Goal: Task Accomplishment & Management: Use online tool/utility

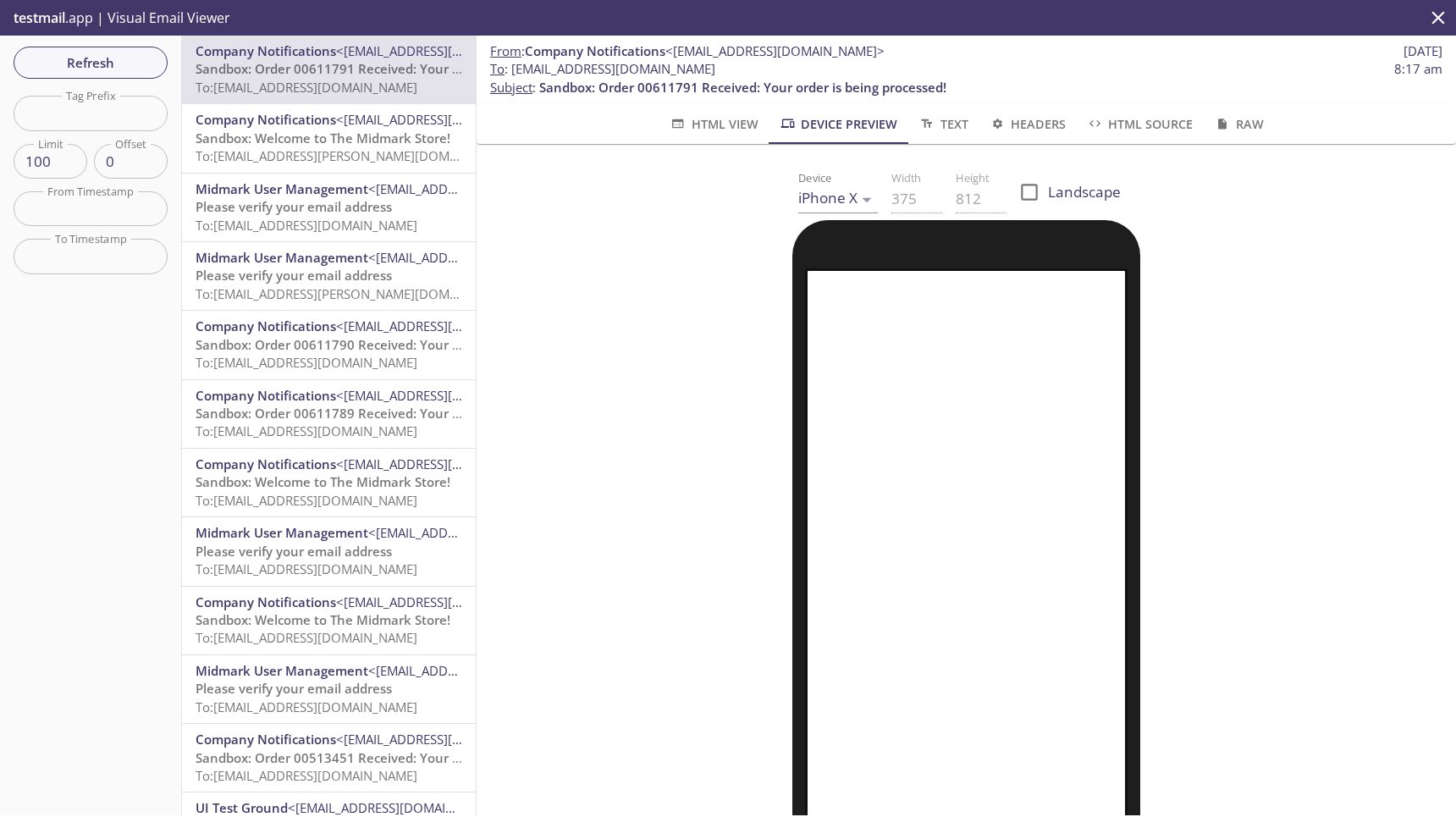
scroll to position [25, 0]
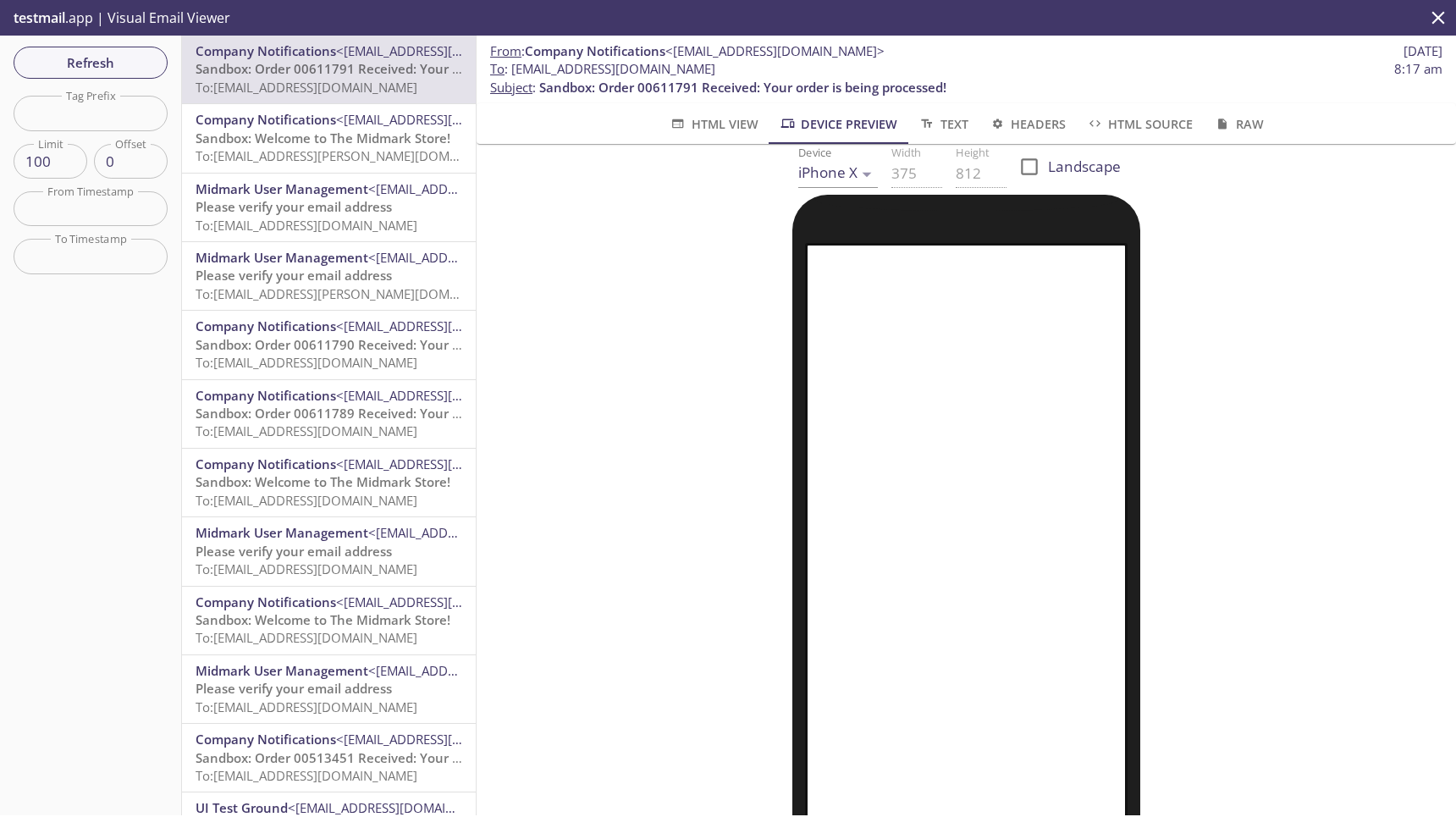
click at [1172, 126] on span "HTML Source" at bounding box center [1139, 124] width 107 height 21
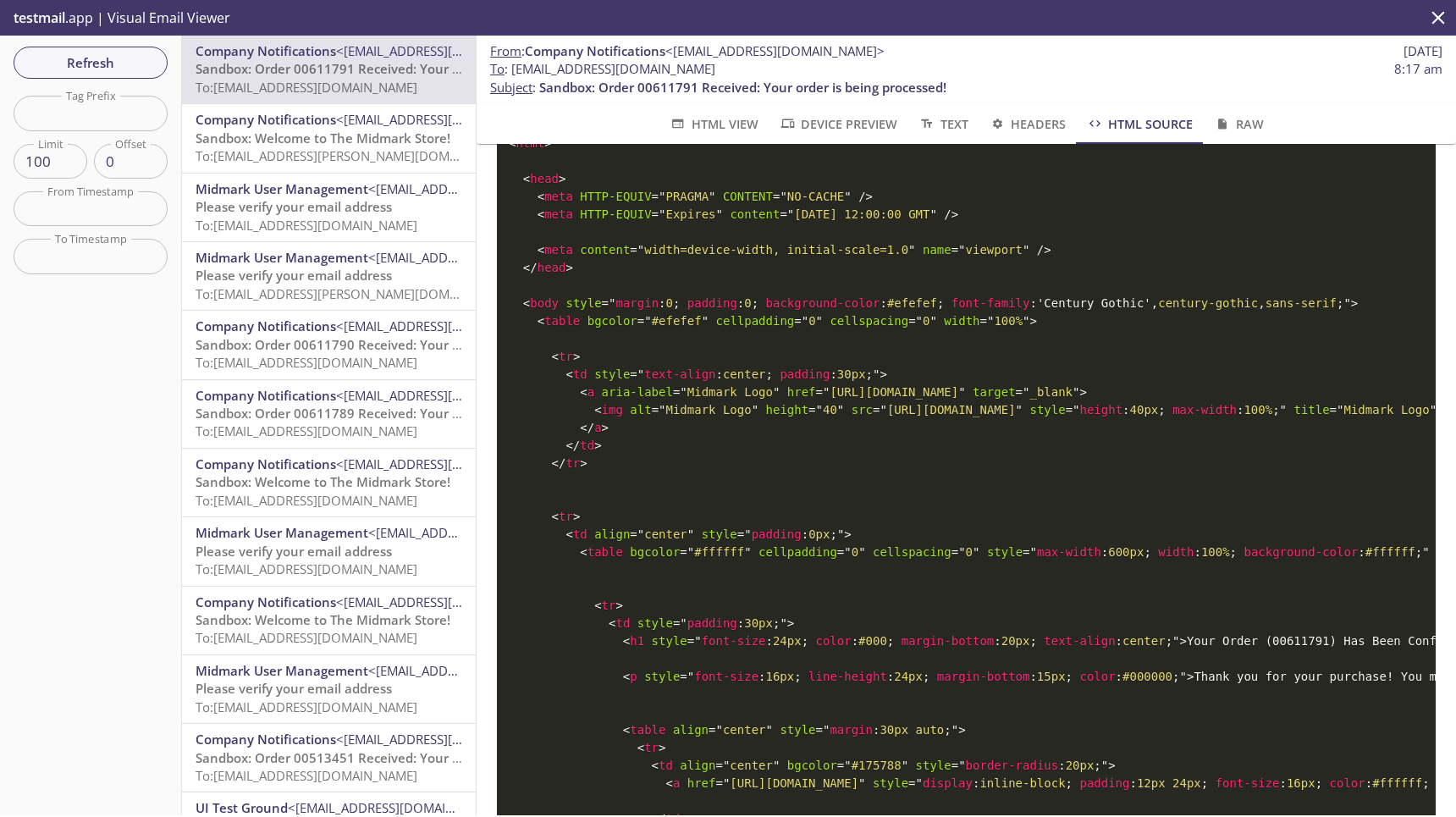
scroll to position [61, 0]
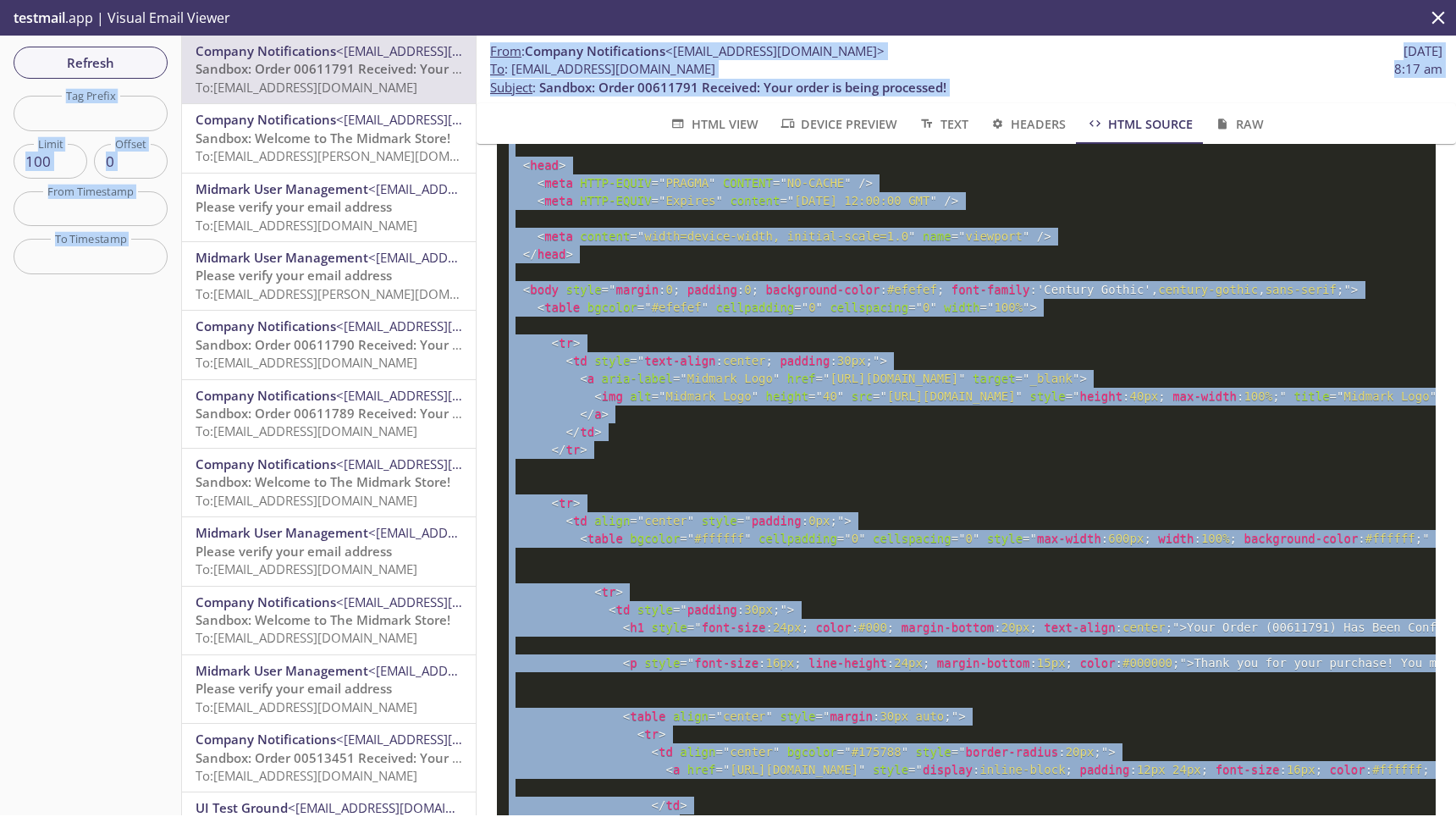
copy body ".cls-1 { fill: #6d5ca8; } .cls-2 { fill: #3fc191; } .cls-3 { fill: #3b4752; } .…"
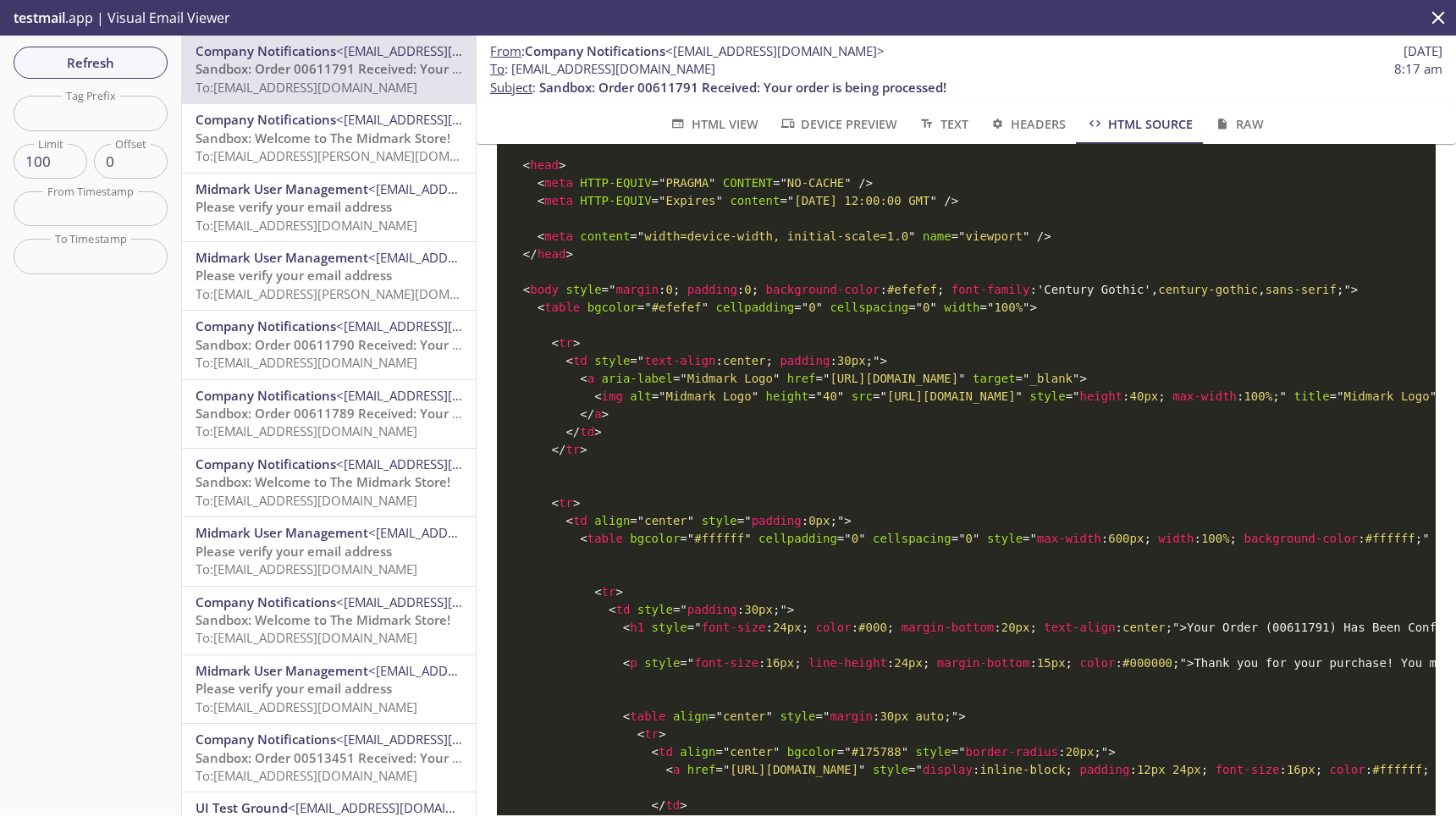
scroll to position [0, 0]
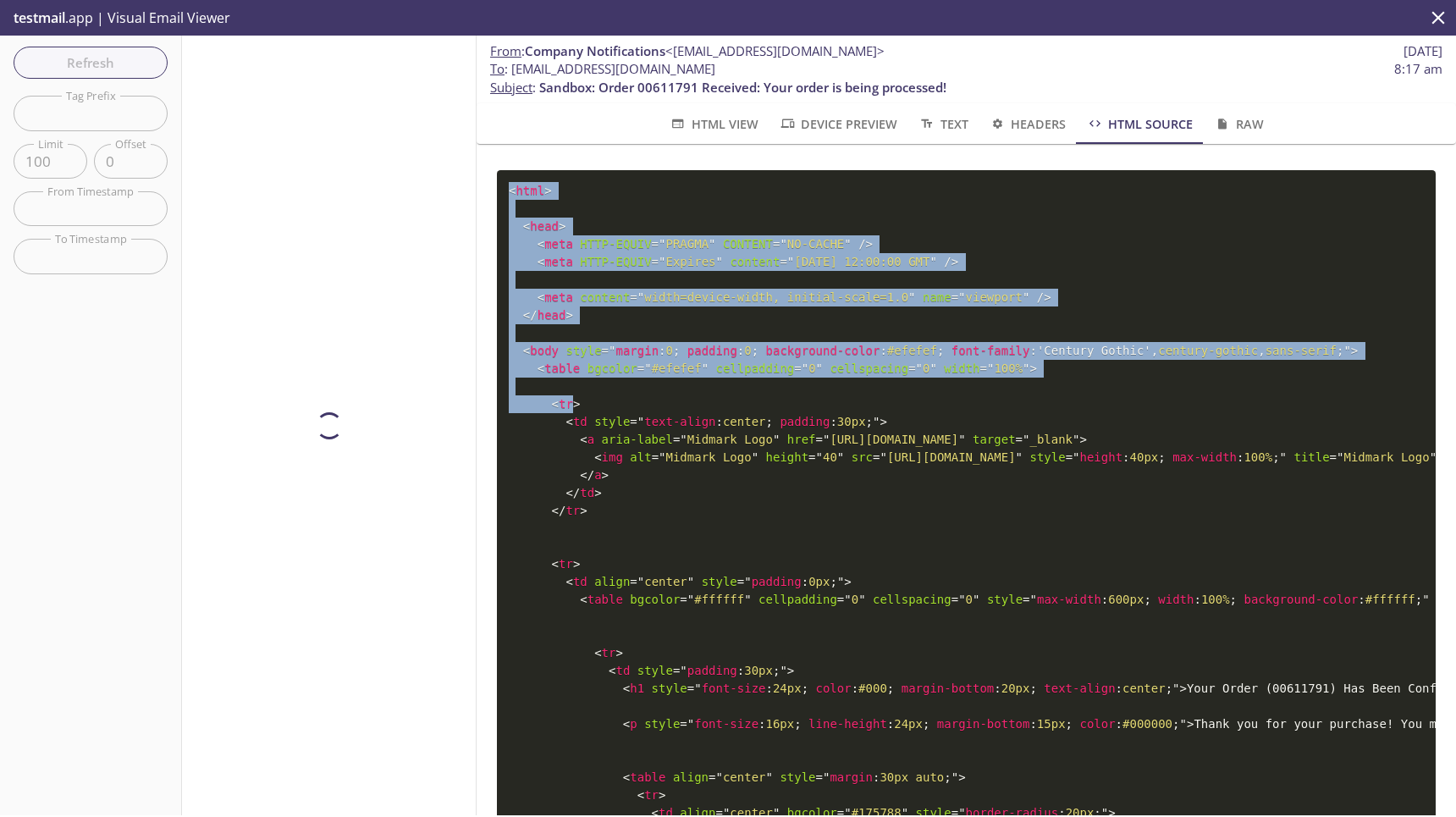
drag, startPoint x: 512, startPoint y: 192, endPoint x: 572, endPoint y: 408, distance: 224.2
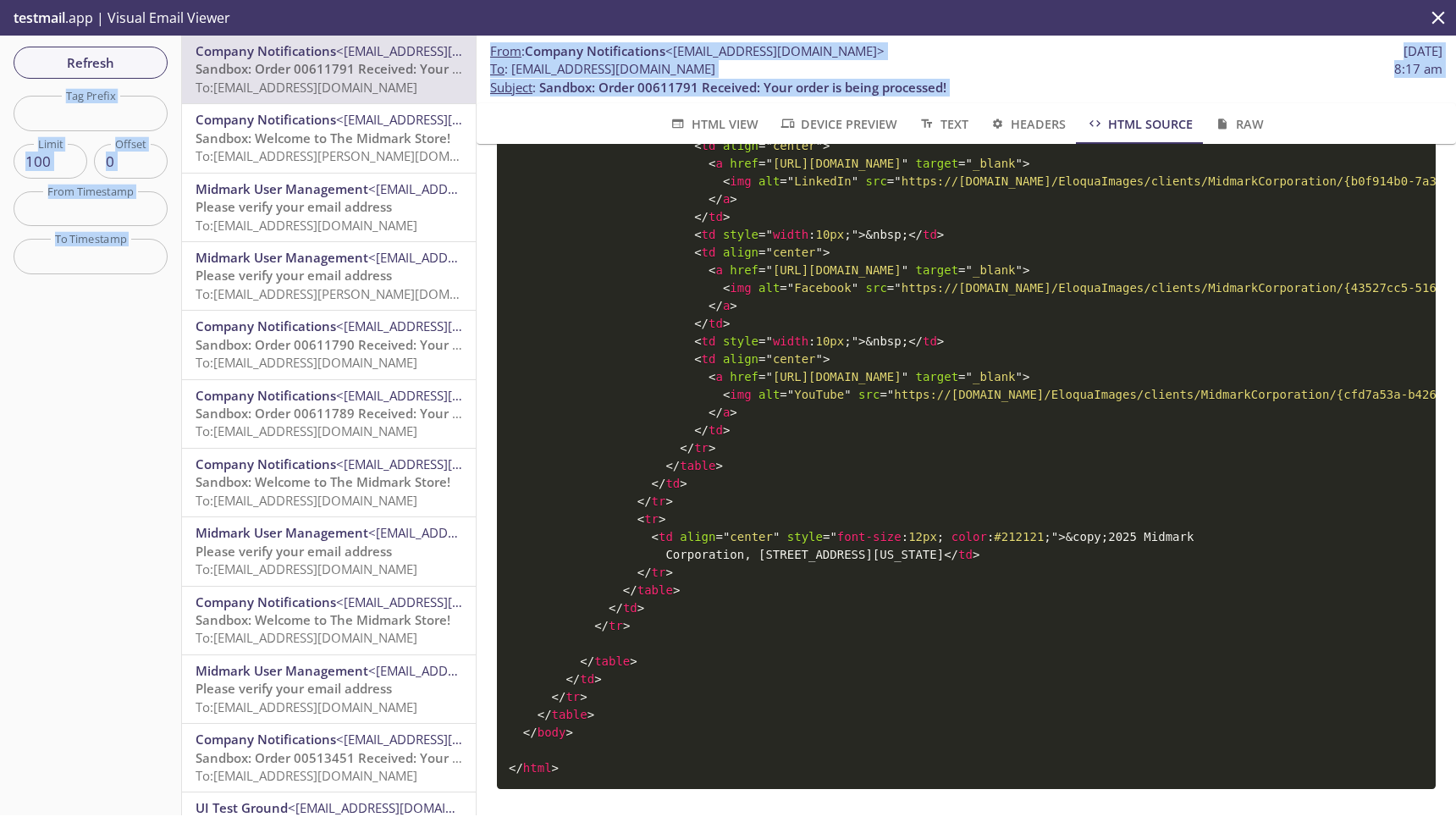
scroll to position [2534, 0]
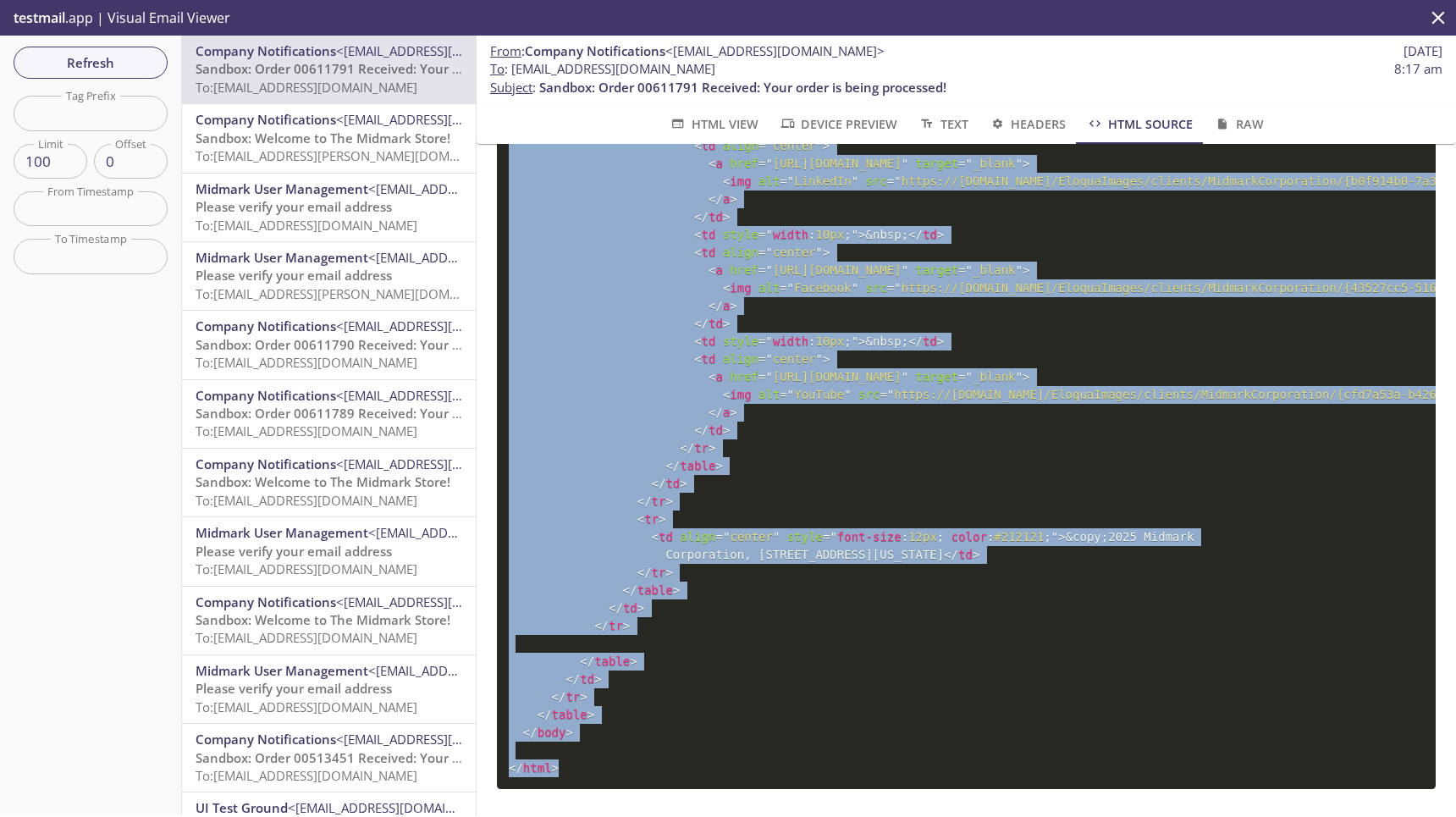
drag, startPoint x: 509, startPoint y: 193, endPoint x: 705, endPoint y: 763, distance: 602.8
copy code "< html > < head > < meta HTTP-EQUIV = " PRAGMA " CONTENT = " NO-CACHE " /> < me…"
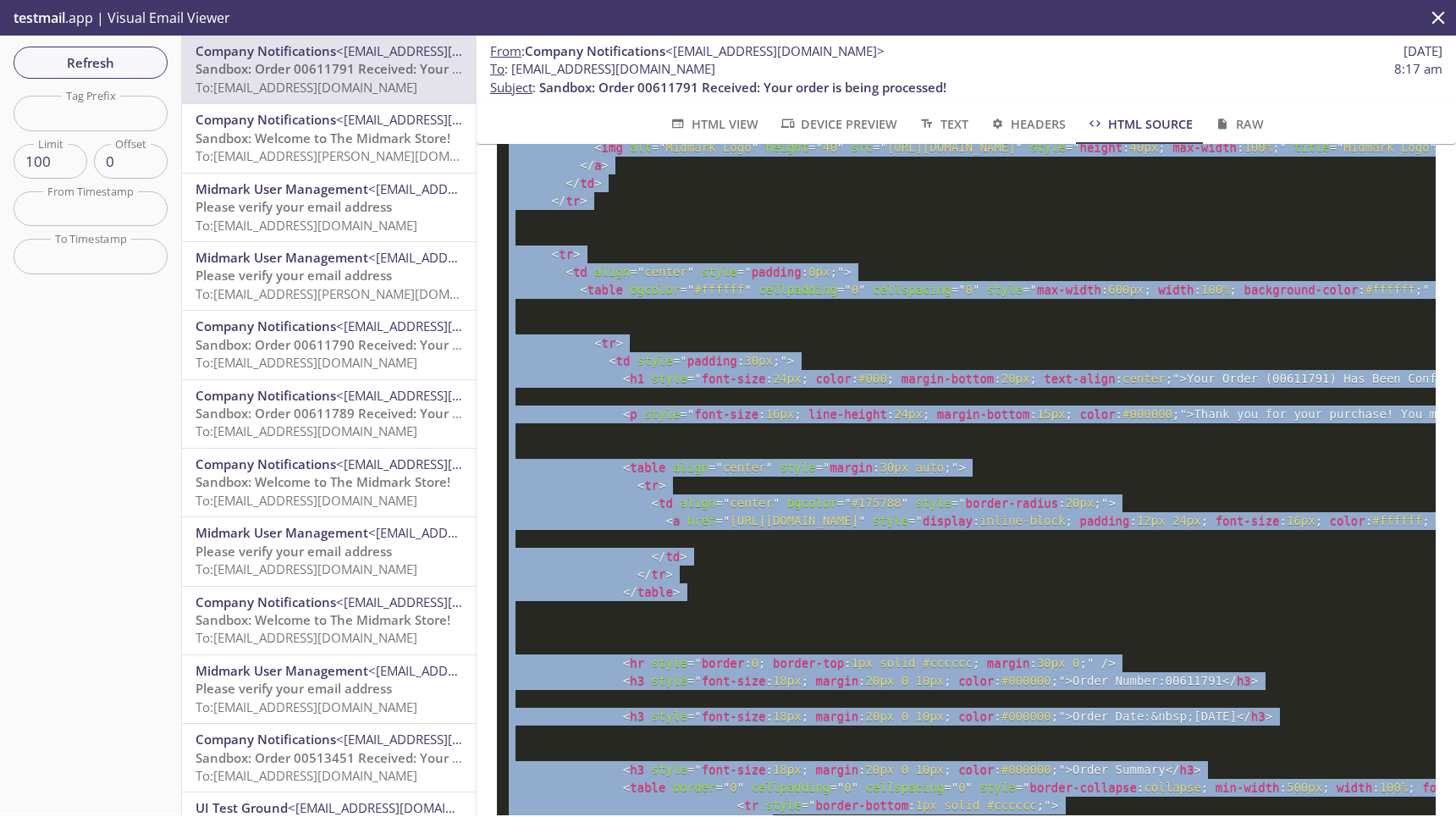
scroll to position [311, 0]
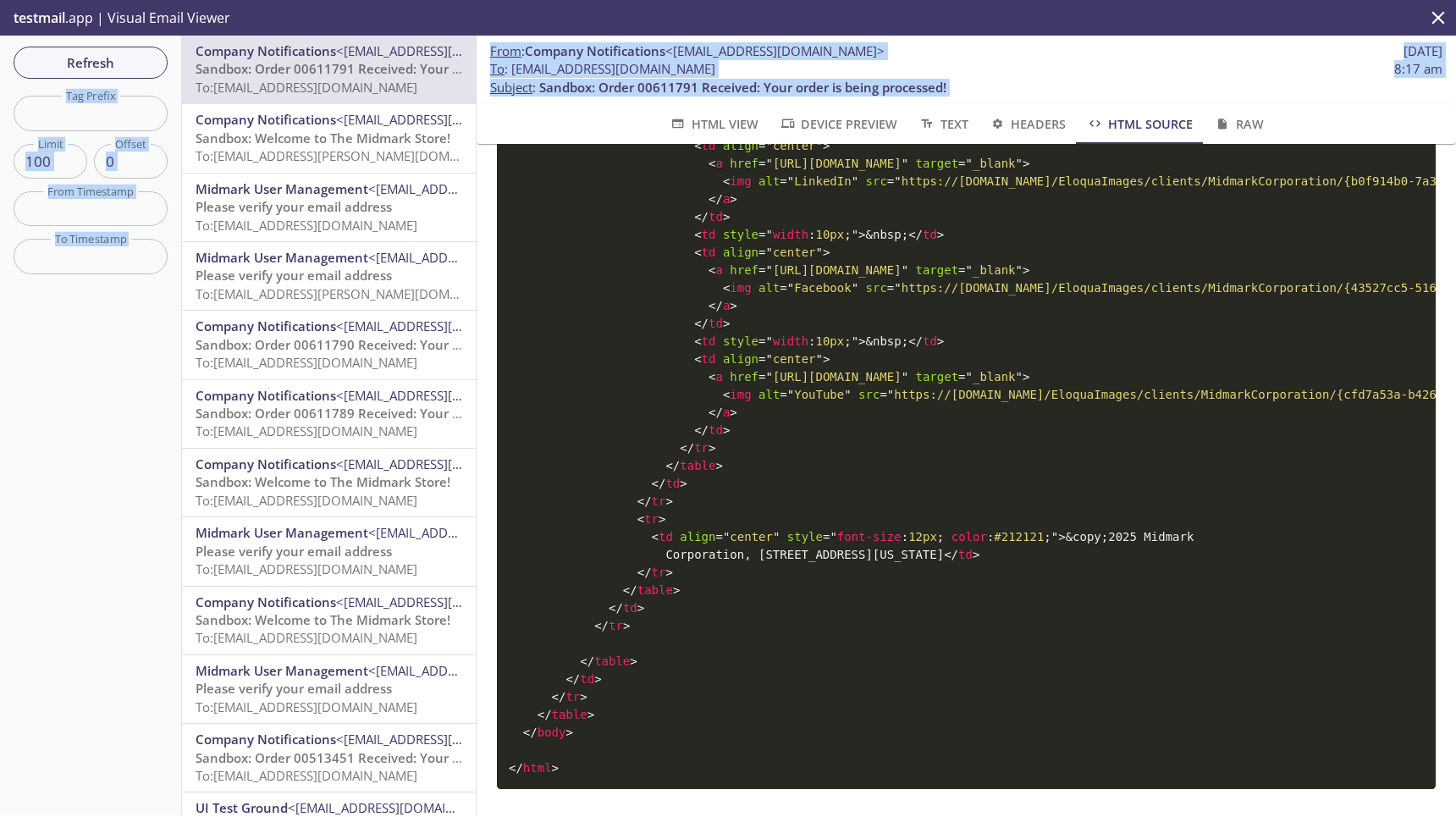
scroll to position [2534, 0]
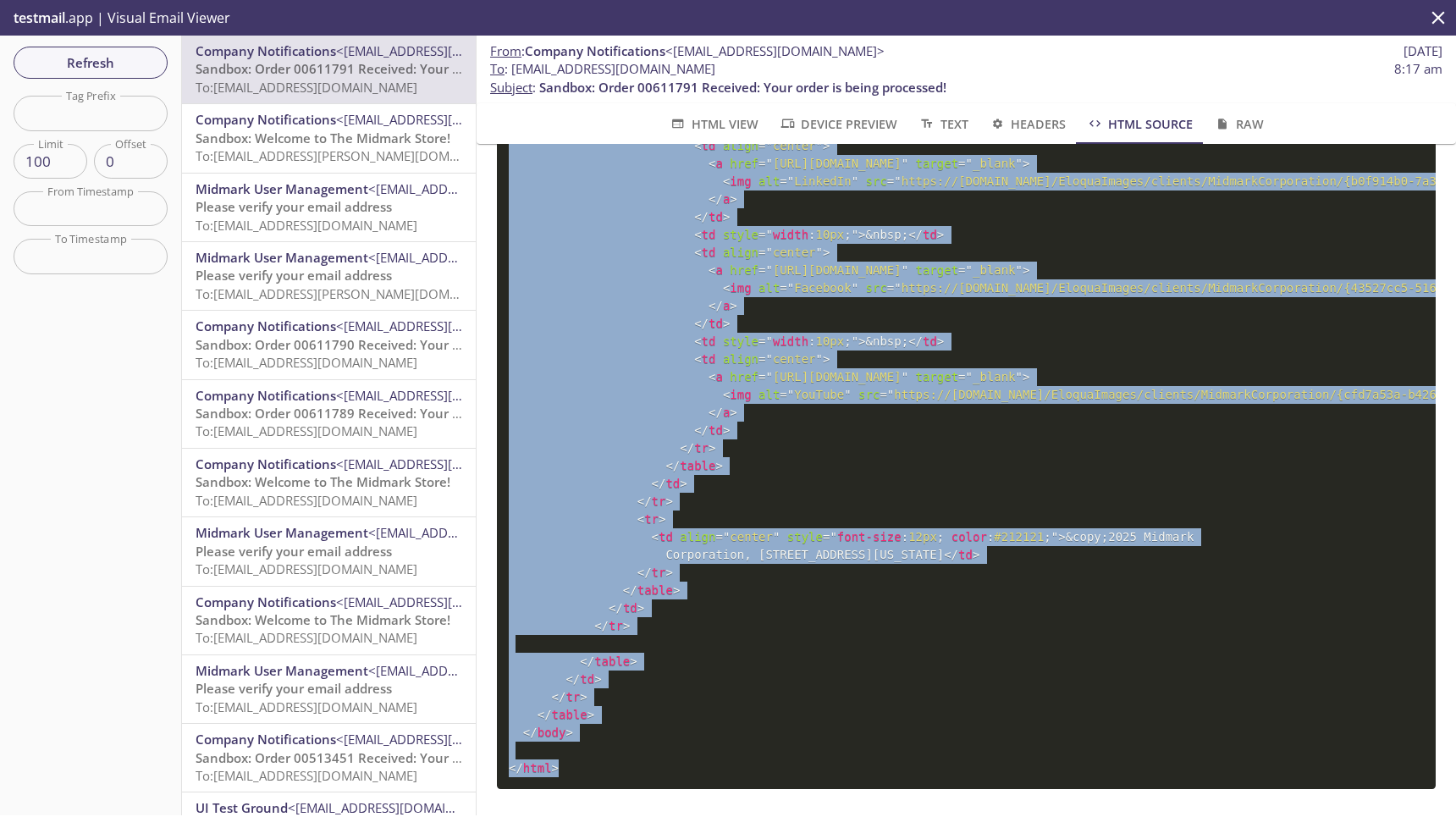
drag, startPoint x: 510, startPoint y: 193, endPoint x: 783, endPoint y: 767, distance: 635.6
copy code "< html > < head > < meta HTTP-EQUIV = " PRAGMA " CONTENT = " NO-CACHE " /> < me…"
